Goal: Task Accomplishment & Management: Complete application form

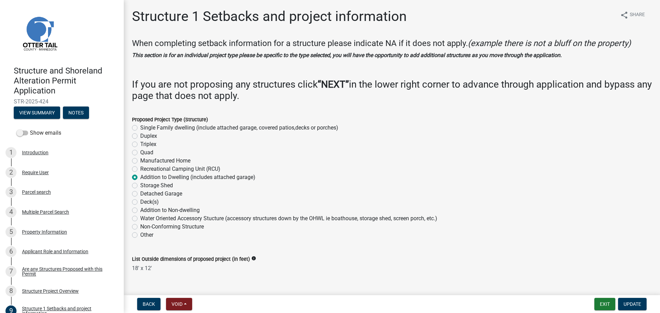
select select "c185e313-3403-4239-bd61-bb563c58a77a"
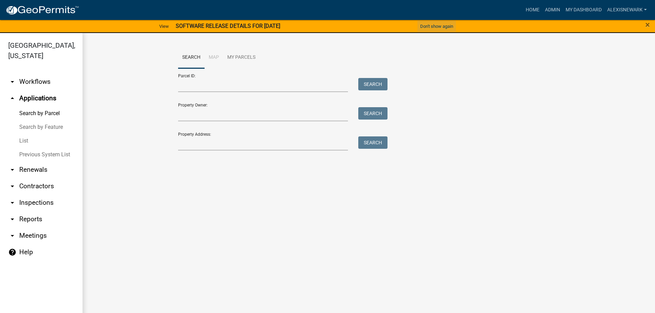
click at [433, 21] on button "Don't show again" at bounding box center [436, 26] width 39 height 11
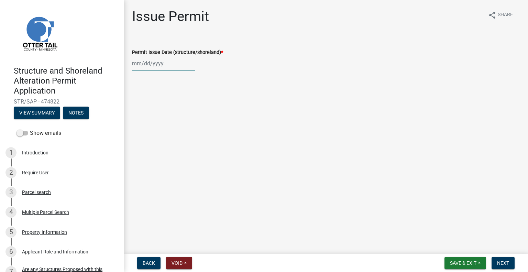
click at [171, 63] on div at bounding box center [163, 63] width 63 height 14
select select "9"
select select "2025"
click at [183, 111] on div "12" at bounding box center [182, 111] width 11 height 11
type input "[DATE]"
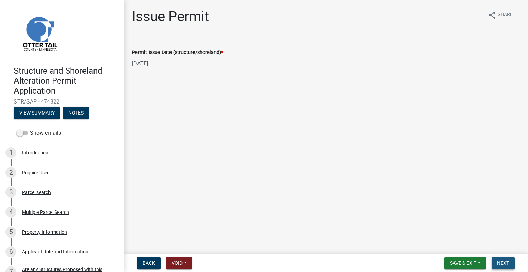
click at [504, 264] on span "Next" at bounding box center [503, 263] width 12 height 6
click at [500, 258] on button "Next" at bounding box center [503, 263] width 23 height 12
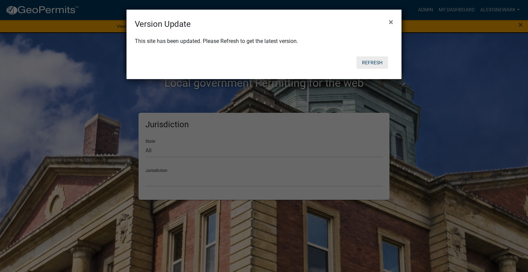
click at [373, 64] on button "Refresh" at bounding box center [373, 62] width 32 height 12
